Goal: Find specific page/section: Find specific page/section

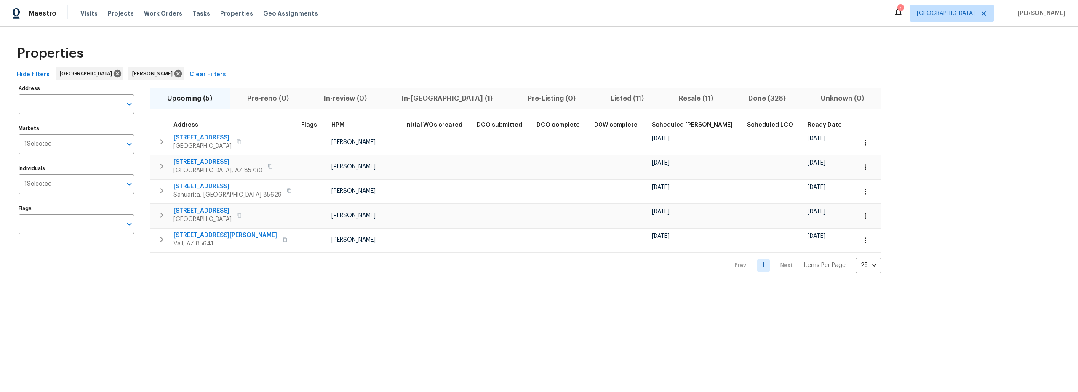
click at [666, 99] on span "Resale (11)" at bounding box center [695, 99] width 59 height 12
